Goal: Information Seeking & Learning: Find specific fact

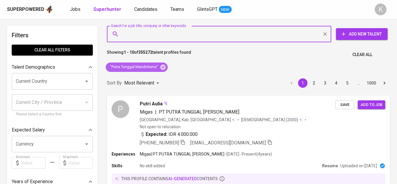
click at [163, 67] on icon at bounding box center [162, 66] width 5 height 5
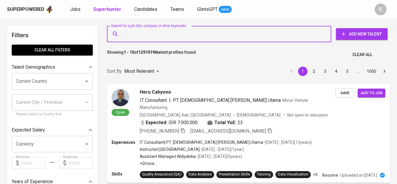
click at [161, 36] on input "Search for a job title, company or other keywords" at bounding box center [220, 33] width 198 height 11
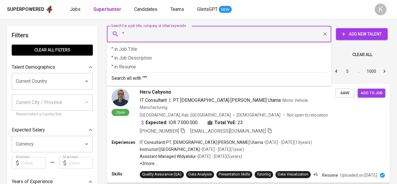
paste input "great thiofilus [DEMOGRAPHIC_DATA]"
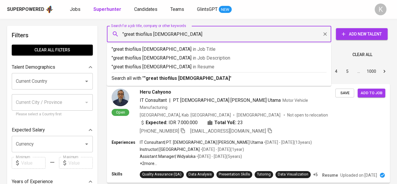
type input ""great thiofilus [DEMOGRAPHIC_DATA]""
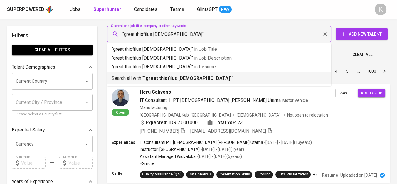
click at [181, 80] on b ""great thiofilus [DEMOGRAPHIC_DATA]"" at bounding box center [188, 78] width 88 height 6
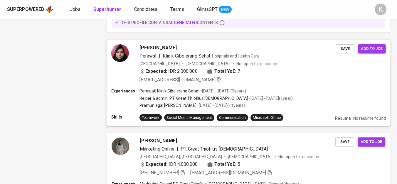
scroll to position [913, 0]
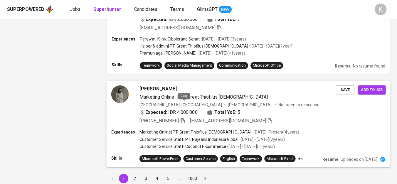
click at [181, 118] on icon "button" at bounding box center [182, 120] width 5 height 5
